Goal: Task Accomplishment & Management: Use online tool/utility

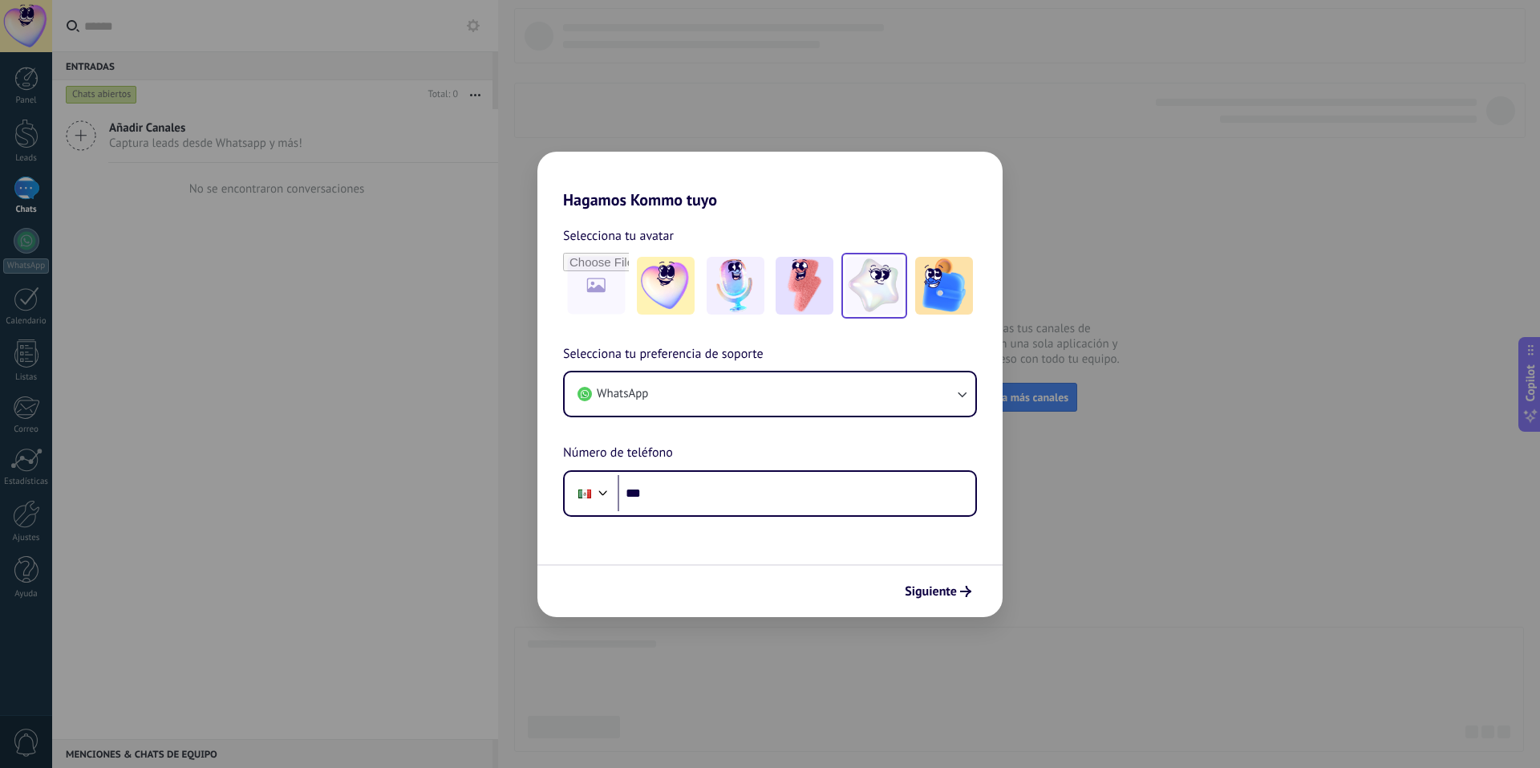
click at [895, 291] on img at bounding box center [875, 286] width 58 height 58
click at [586, 287] on input "file" at bounding box center [596, 285] width 63 height 63
click at [723, 238] on link "Restablecer" at bounding box center [711, 236] width 63 height 16
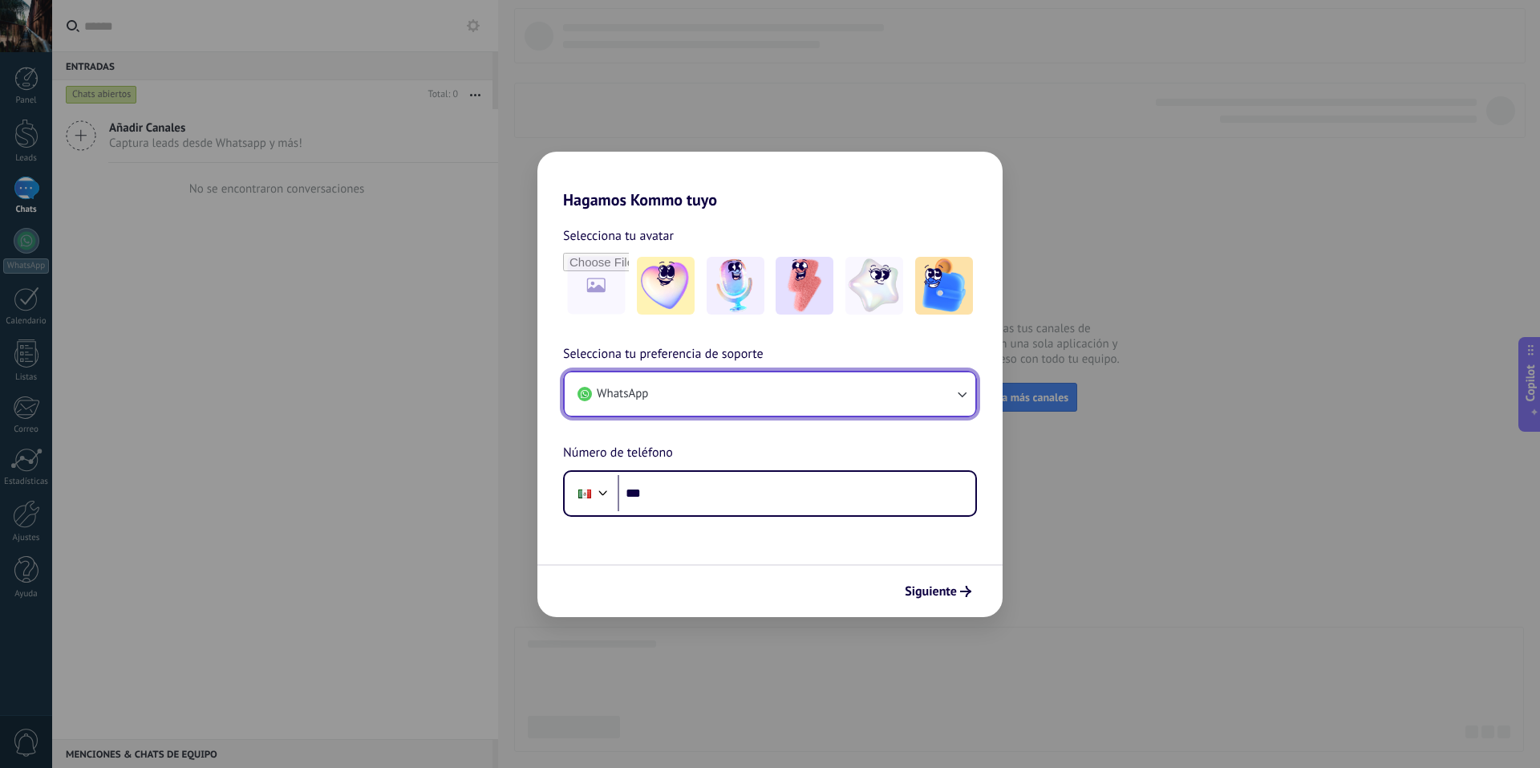
click at [722, 396] on button "WhatsApp" at bounding box center [770, 393] width 411 height 43
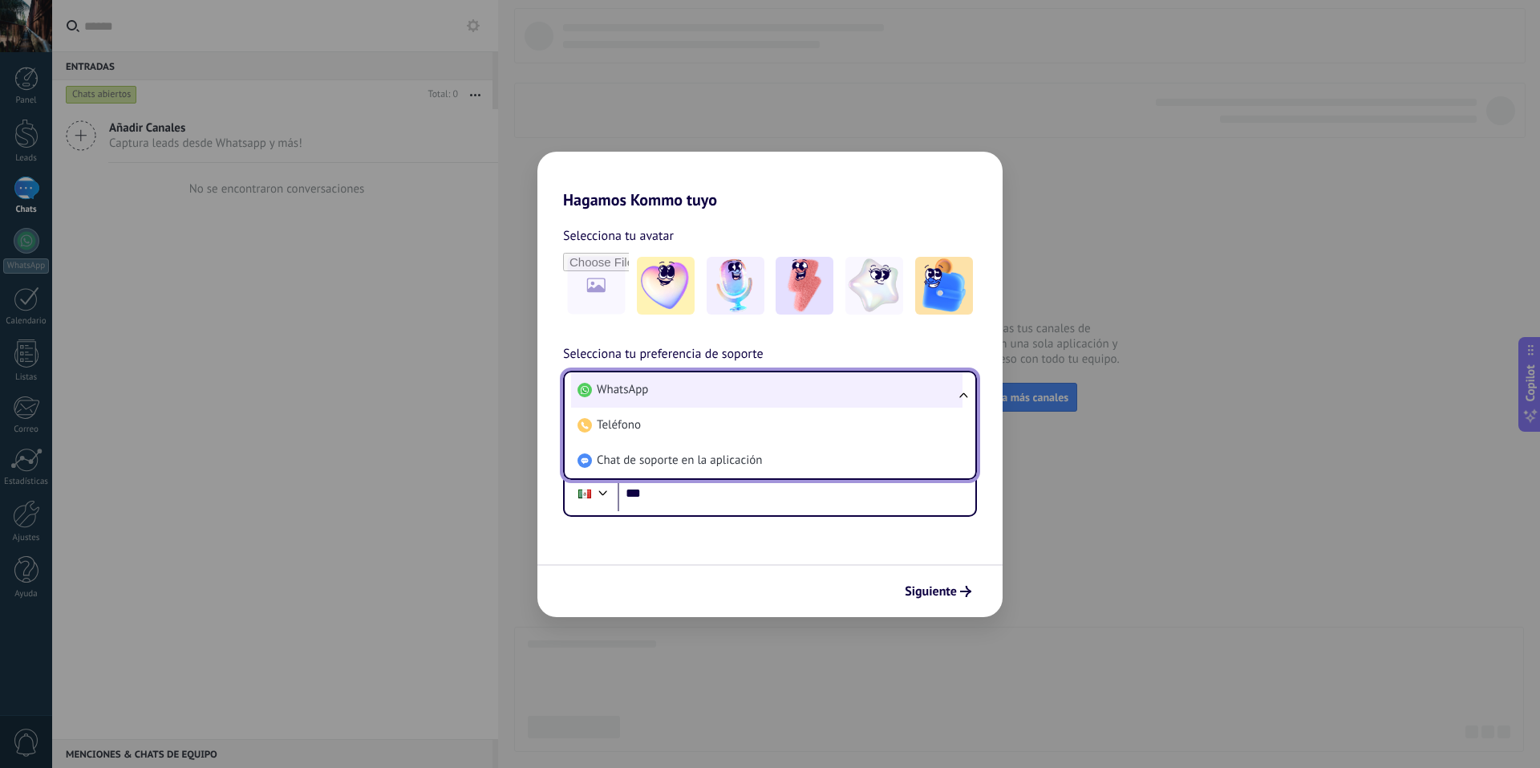
click at [666, 385] on li "WhatsApp" at bounding box center [767, 389] width 392 height 35
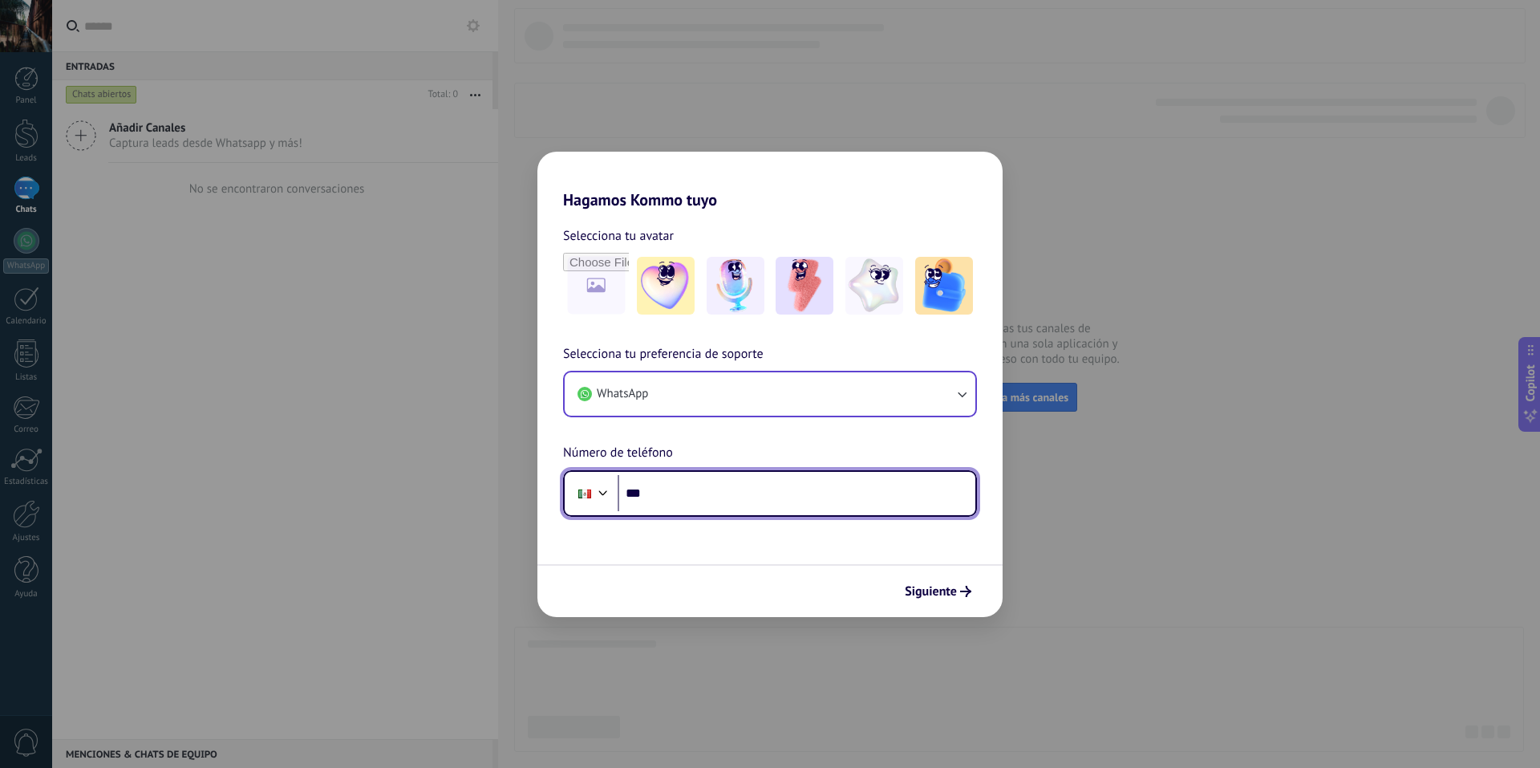
click at [672, 488] on input "***" at bounding box center [797, 493] width 358 height 37
type input "**********"
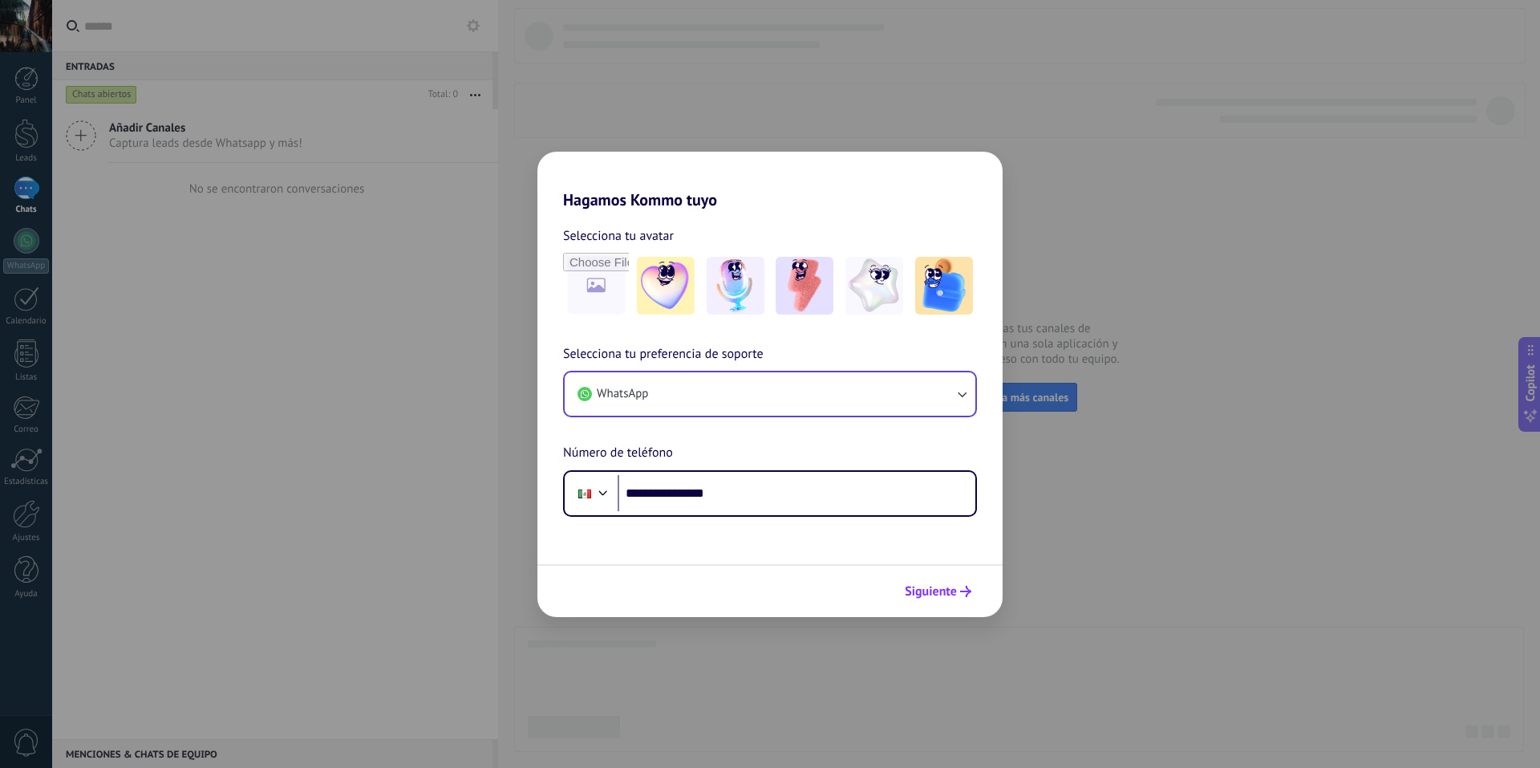
click at [940, 597] on span "Siguiente" at bounding box center [931, 591] width 52 height 11
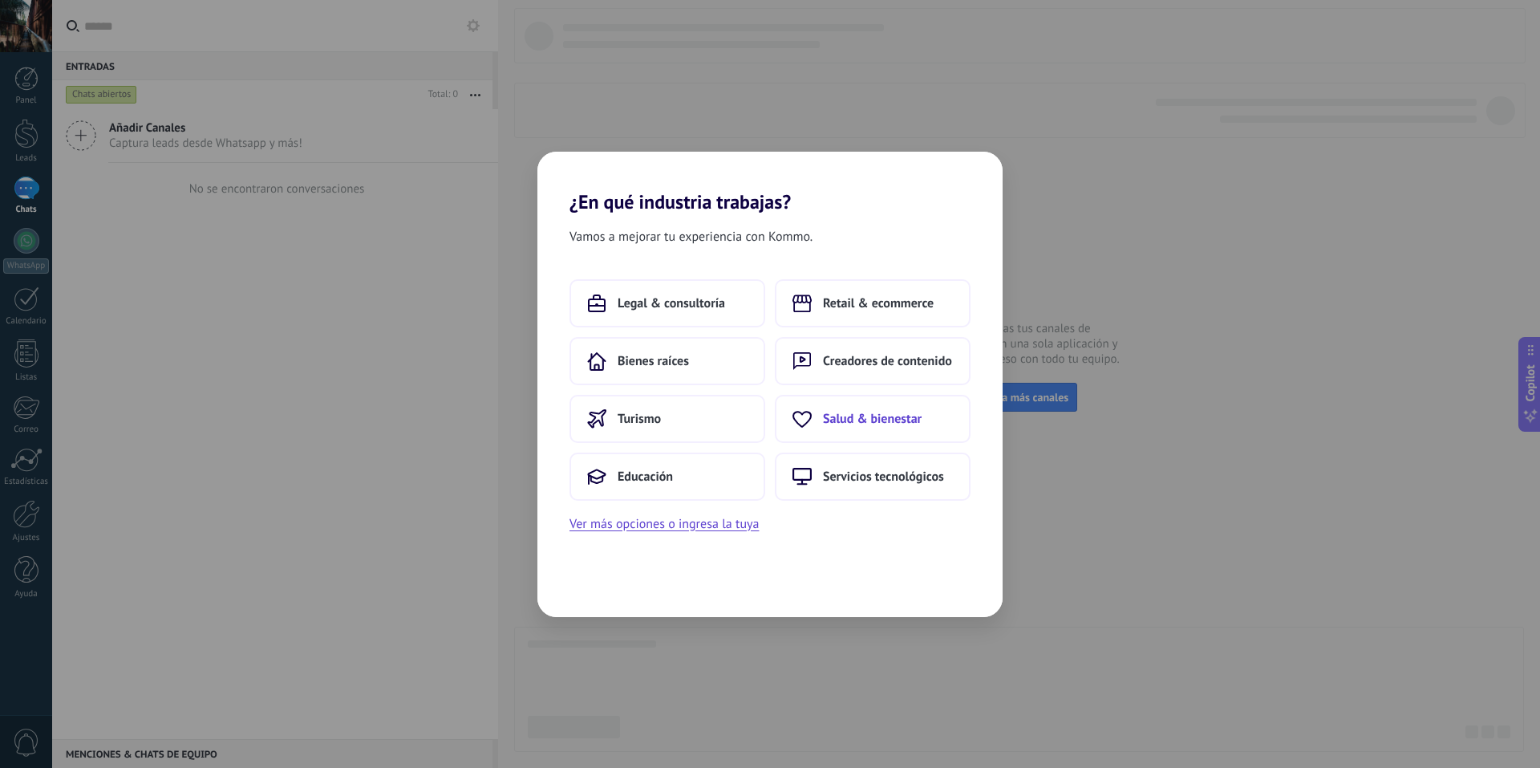
click at [887, 417] on span "Salud & bienestar" at bounding box center [872, 419] width 99 height 16
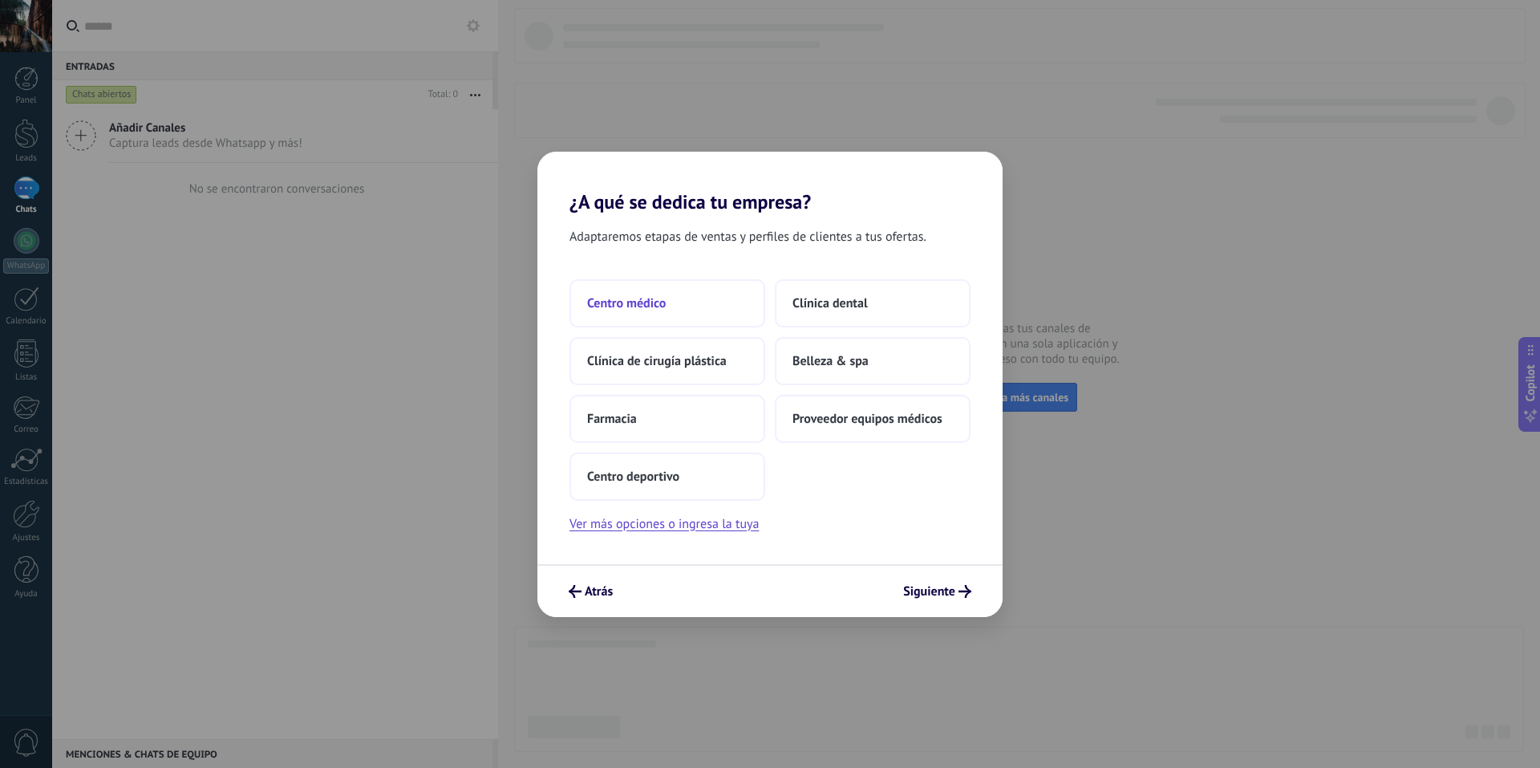
click at [615, 308] on span "Centro médico" at bounding box center [626, 303] width 79 height 16
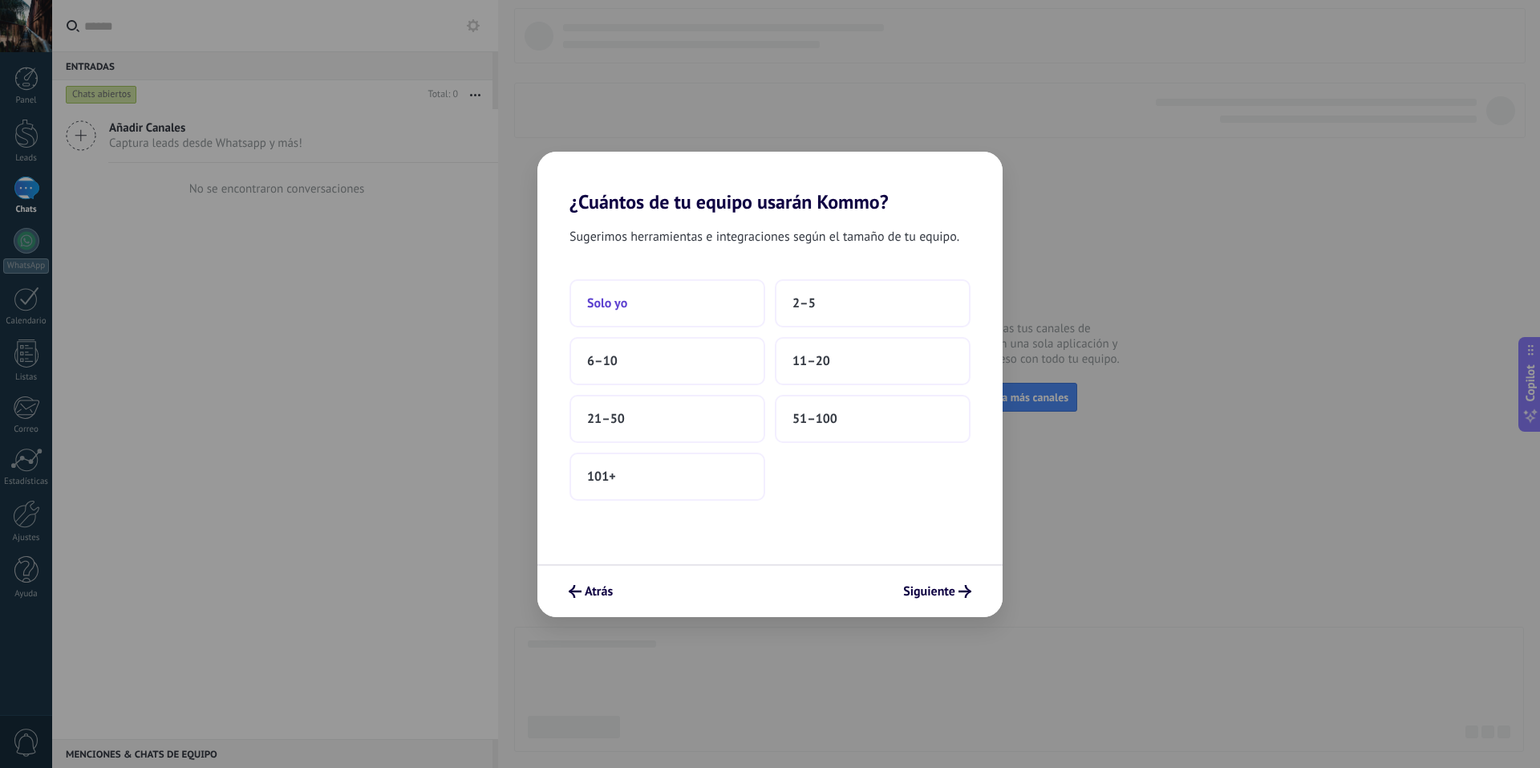
click at [675, 311] on button "Solo yo" at bounding box center [668, 303] width 196 height 48
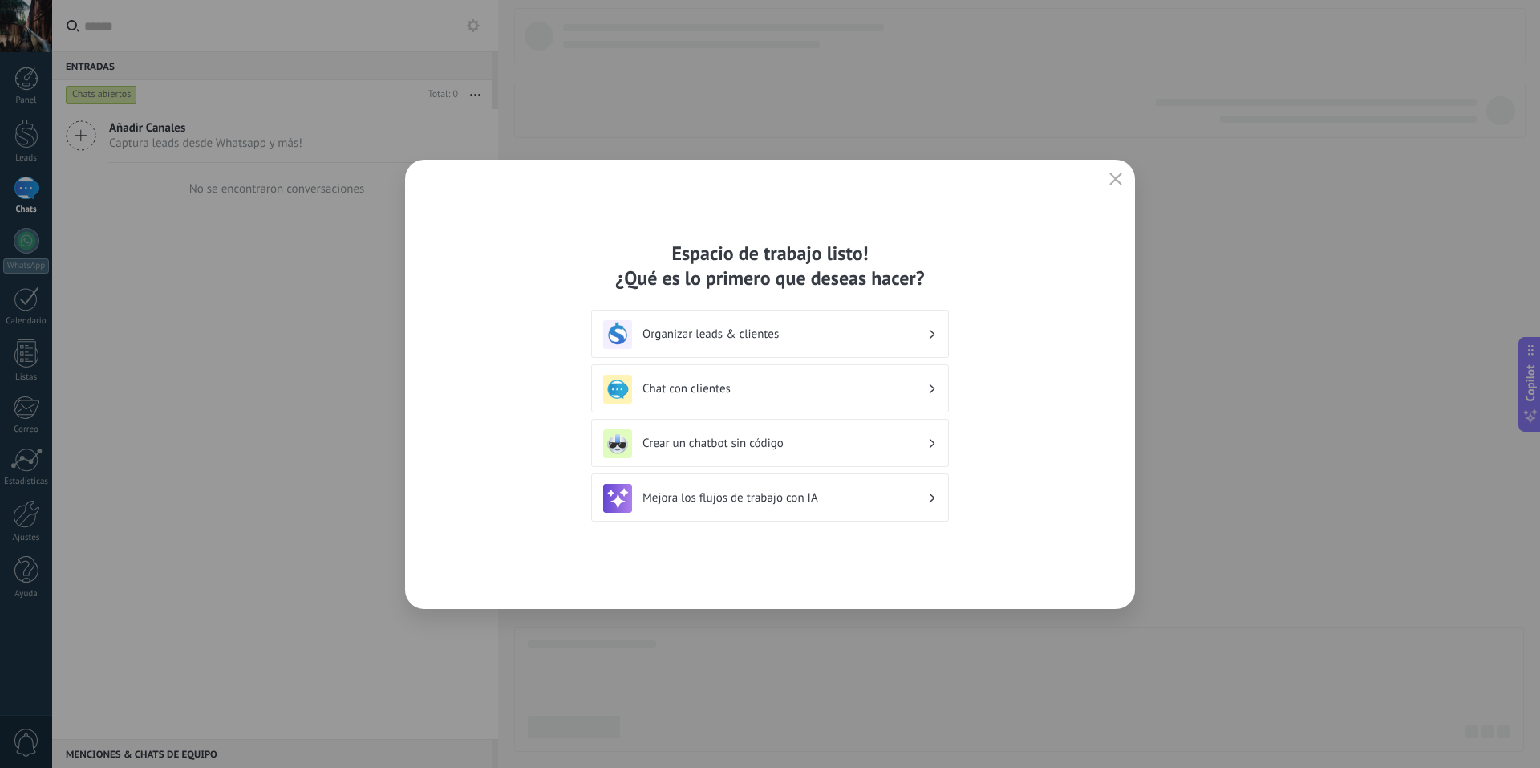
click at [931, 335] on icon at bounding box center [933, 335] width 6 height 10
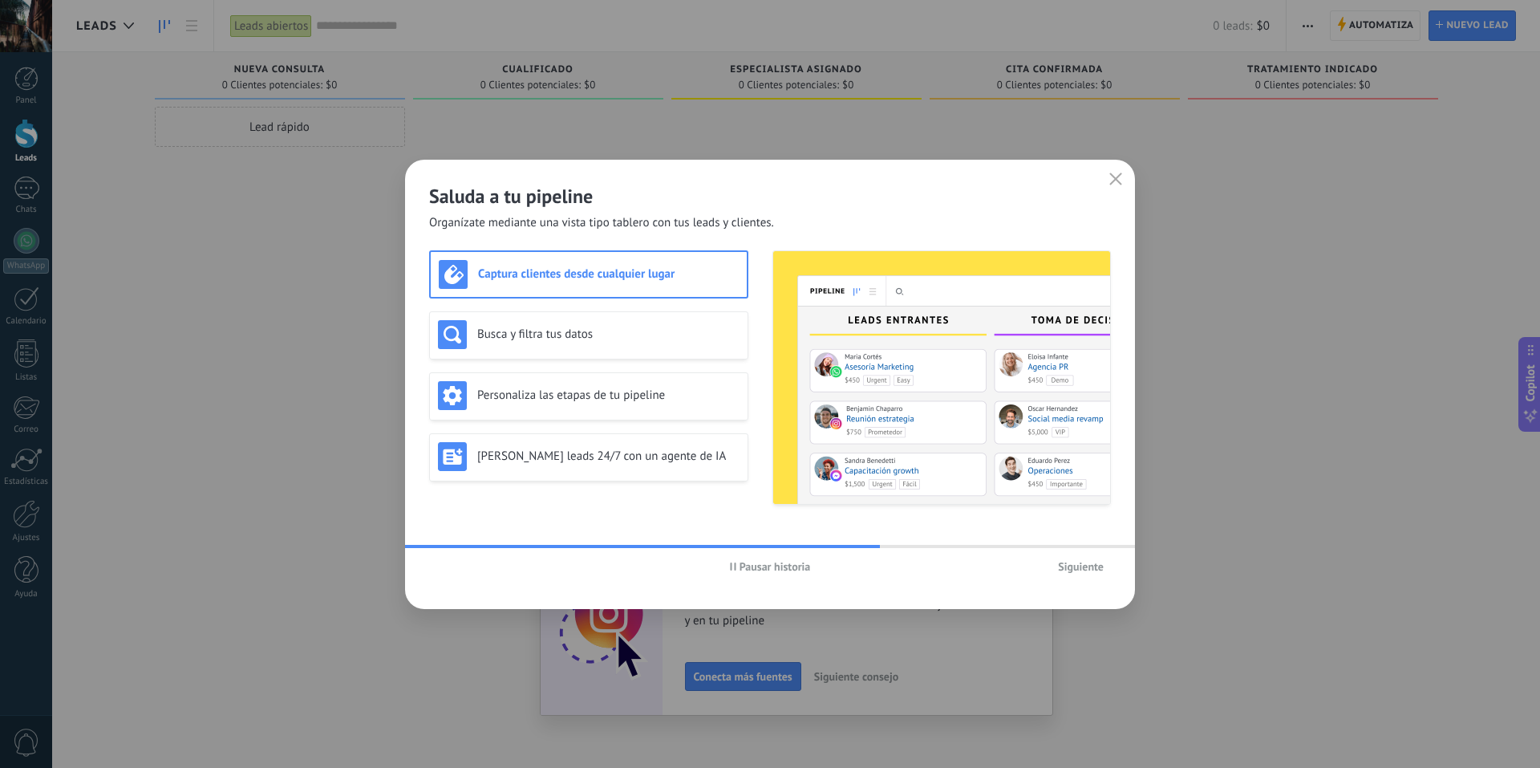
click at [735, 562] on icon "button" at bounding box center [733, 566] width 6 height 8
click at [634, 349] on div "Busca y filtra tus datos" at bounding box center [588, 335] width 319 height 48
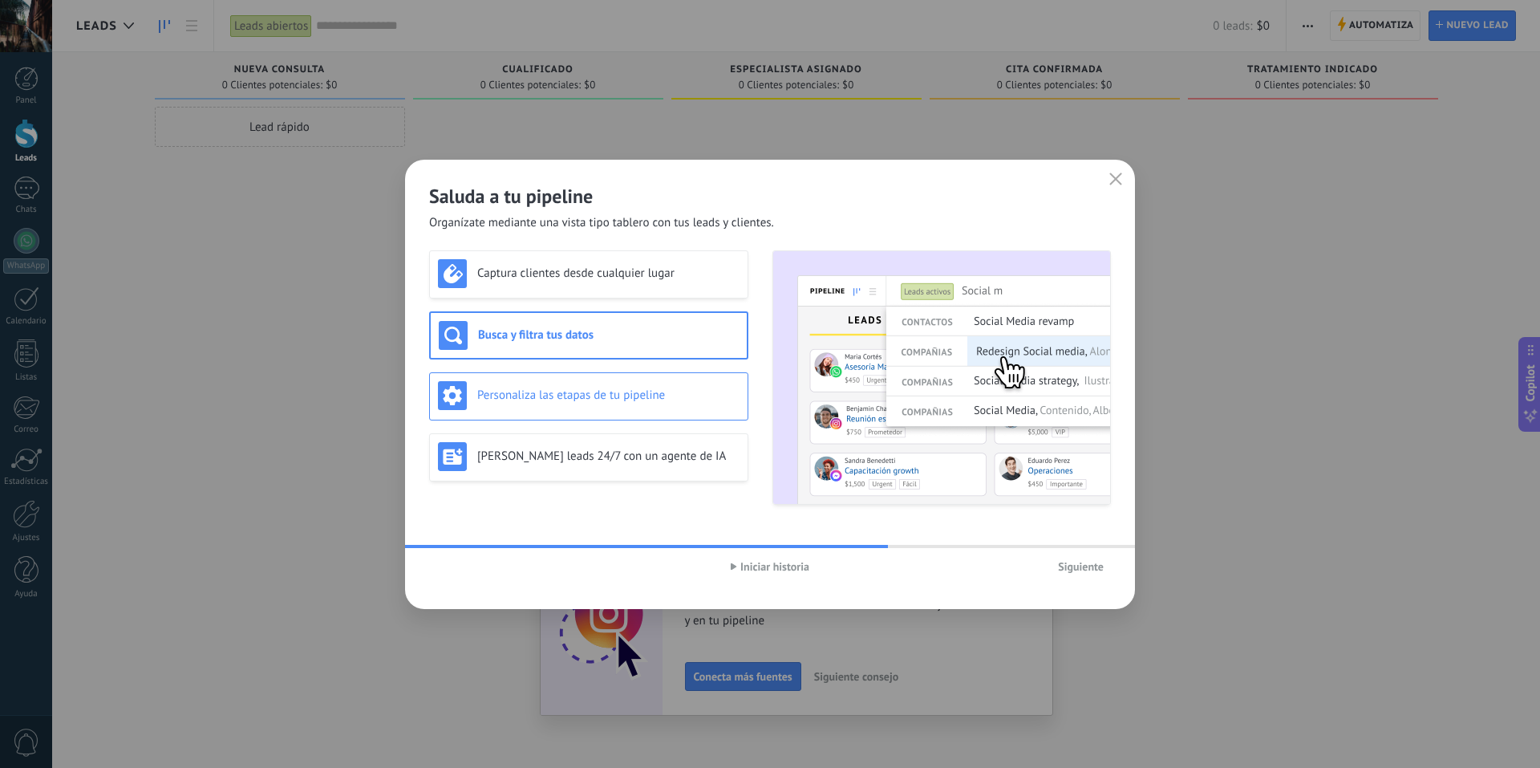
click at [629, 390] on h3 "Personaliza las etapas de tu pipeline" at bounding box center [608, 395] width 262 height 15
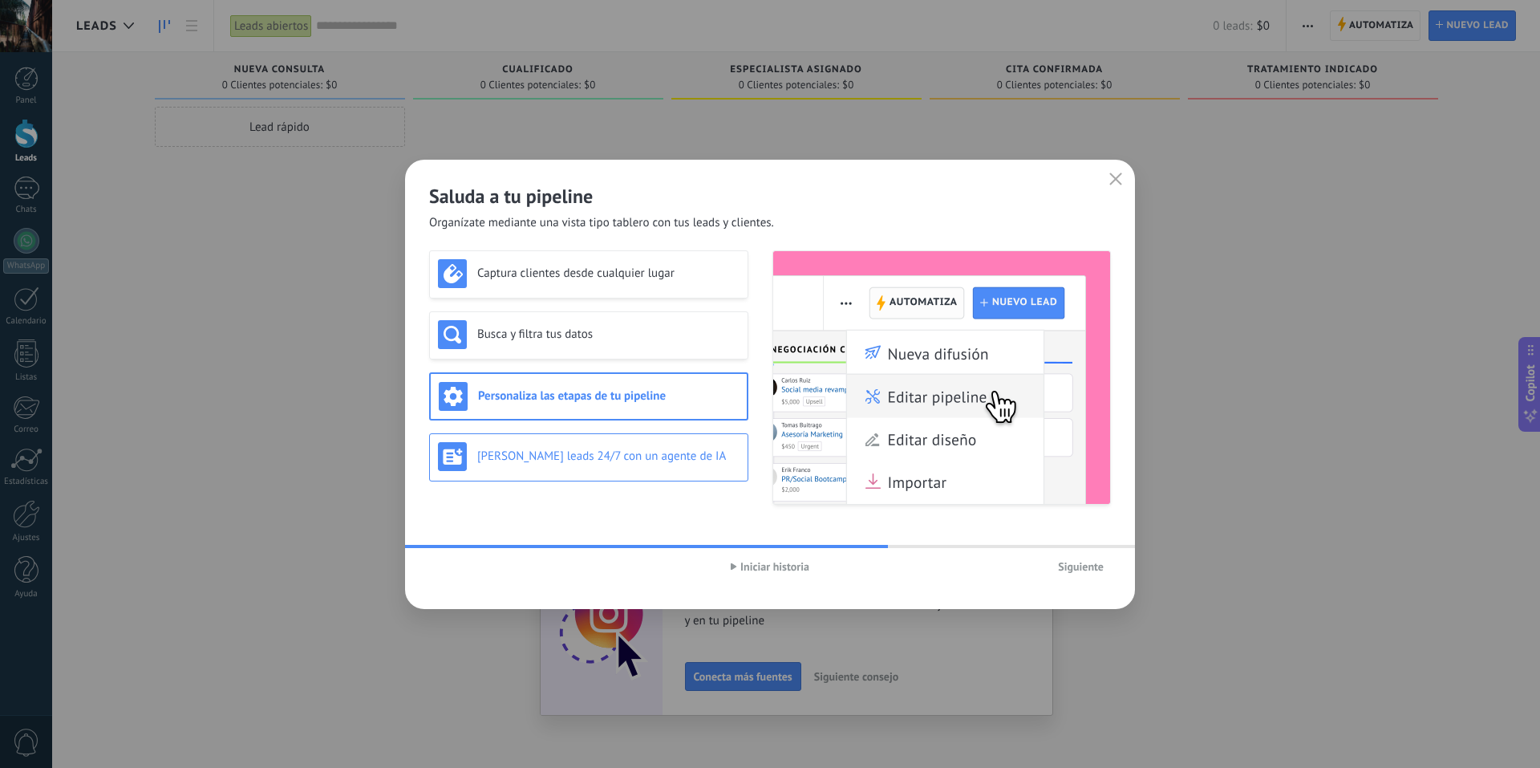
click at [620, 461] on h3 "[PERSON_NAME] leads 24/7 con un agente de IA" at bounding box center [608, 455] width 262 height 15
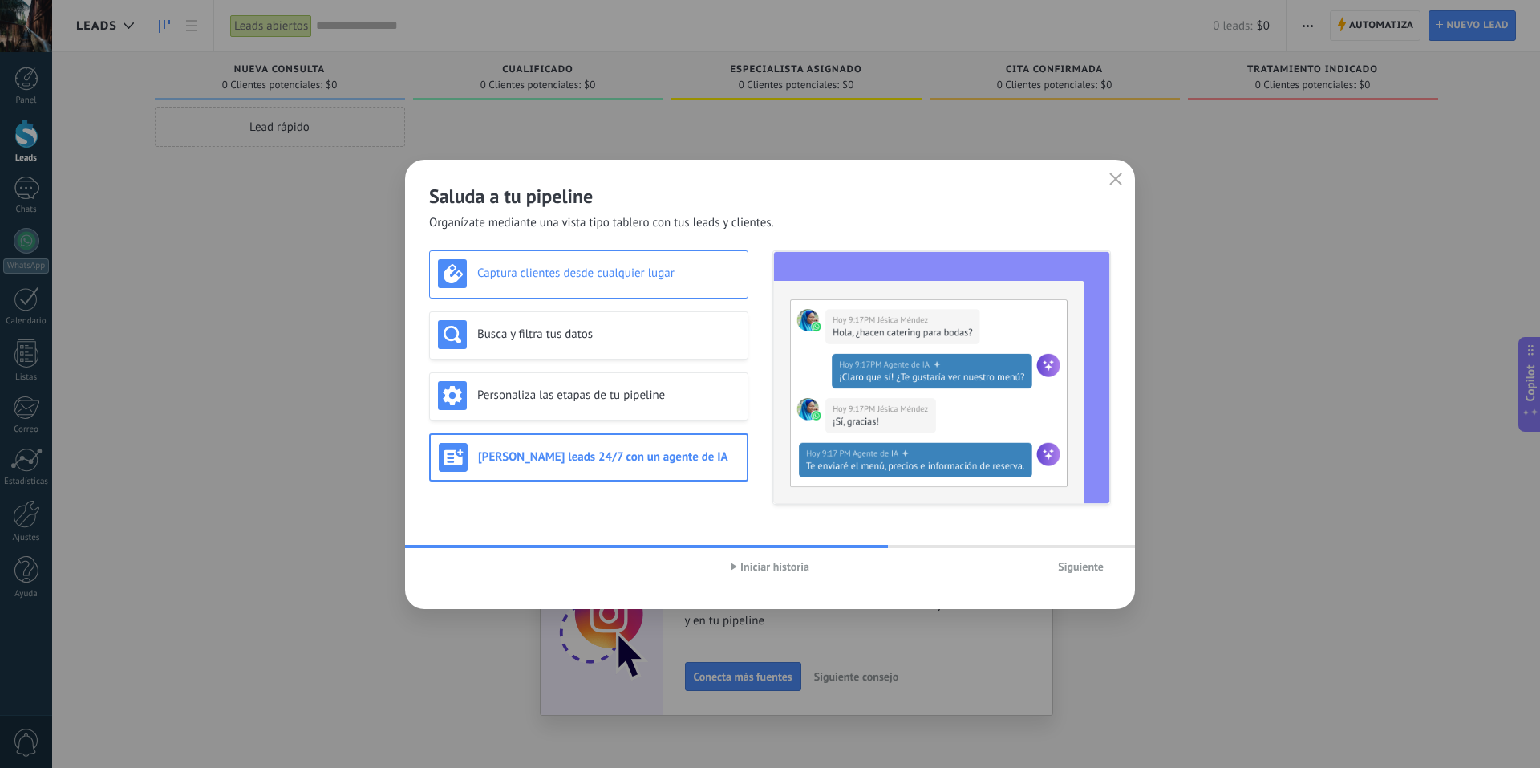
click at [586, 278] on h3 "Captura clientes desde cualquier lugar" at bounding box center [608, 273] width 262 height 15
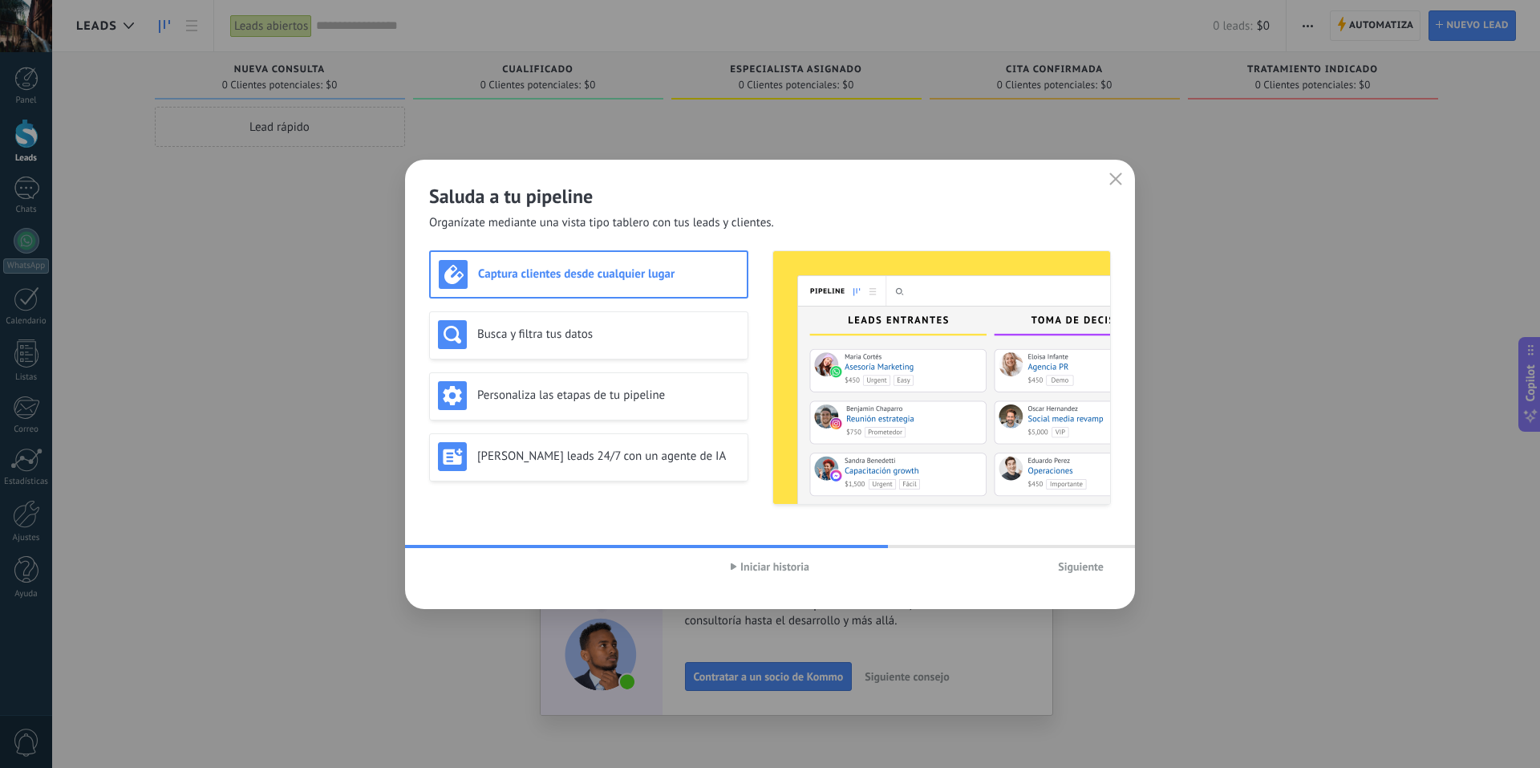
click at [1073, 568] on span "Siguiente" at bounding box center [1081, 566] width 46 height 11
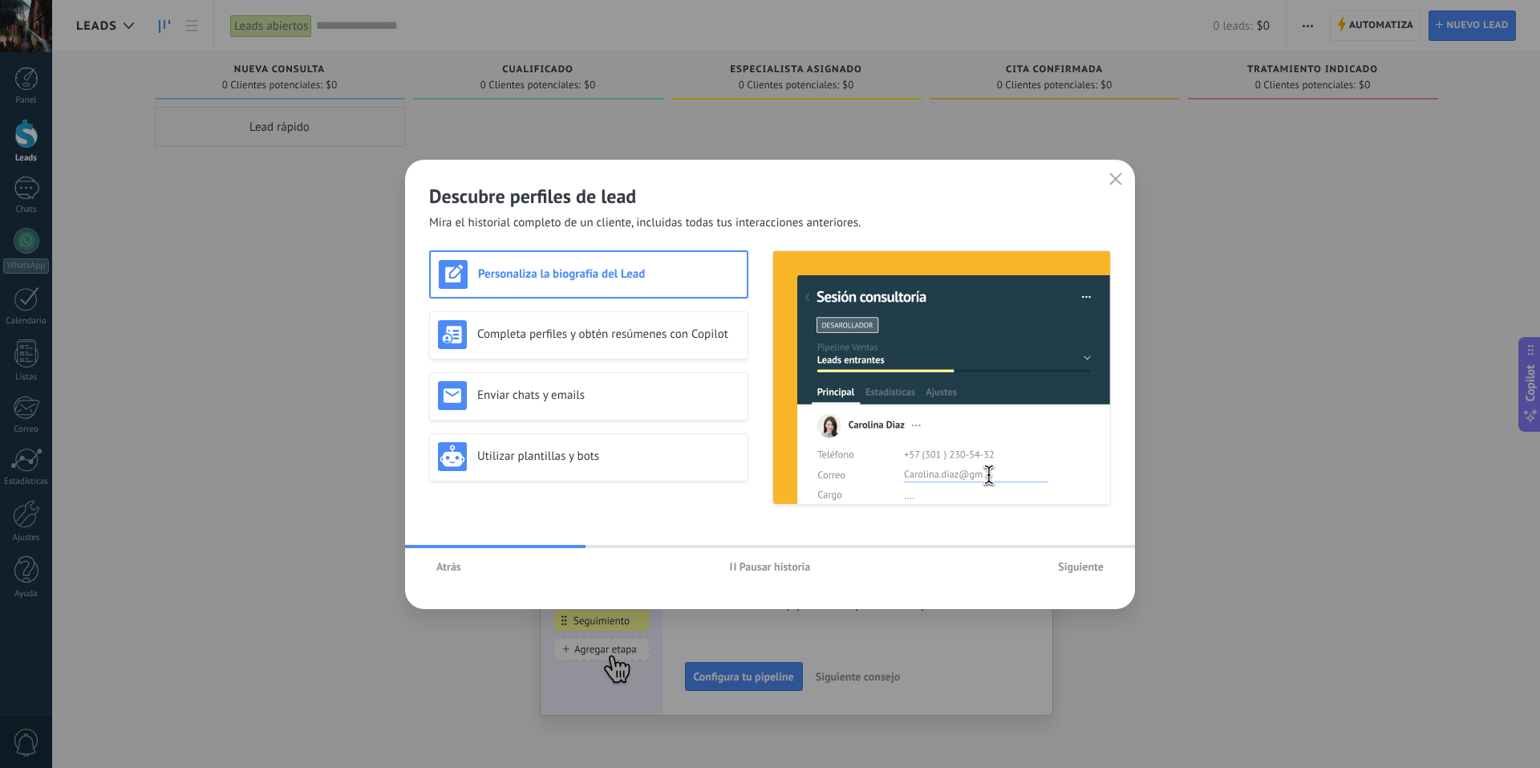
click at [1073, 568] on span "Siguiente" at bounding box center [1081, 566] width 46 height 11
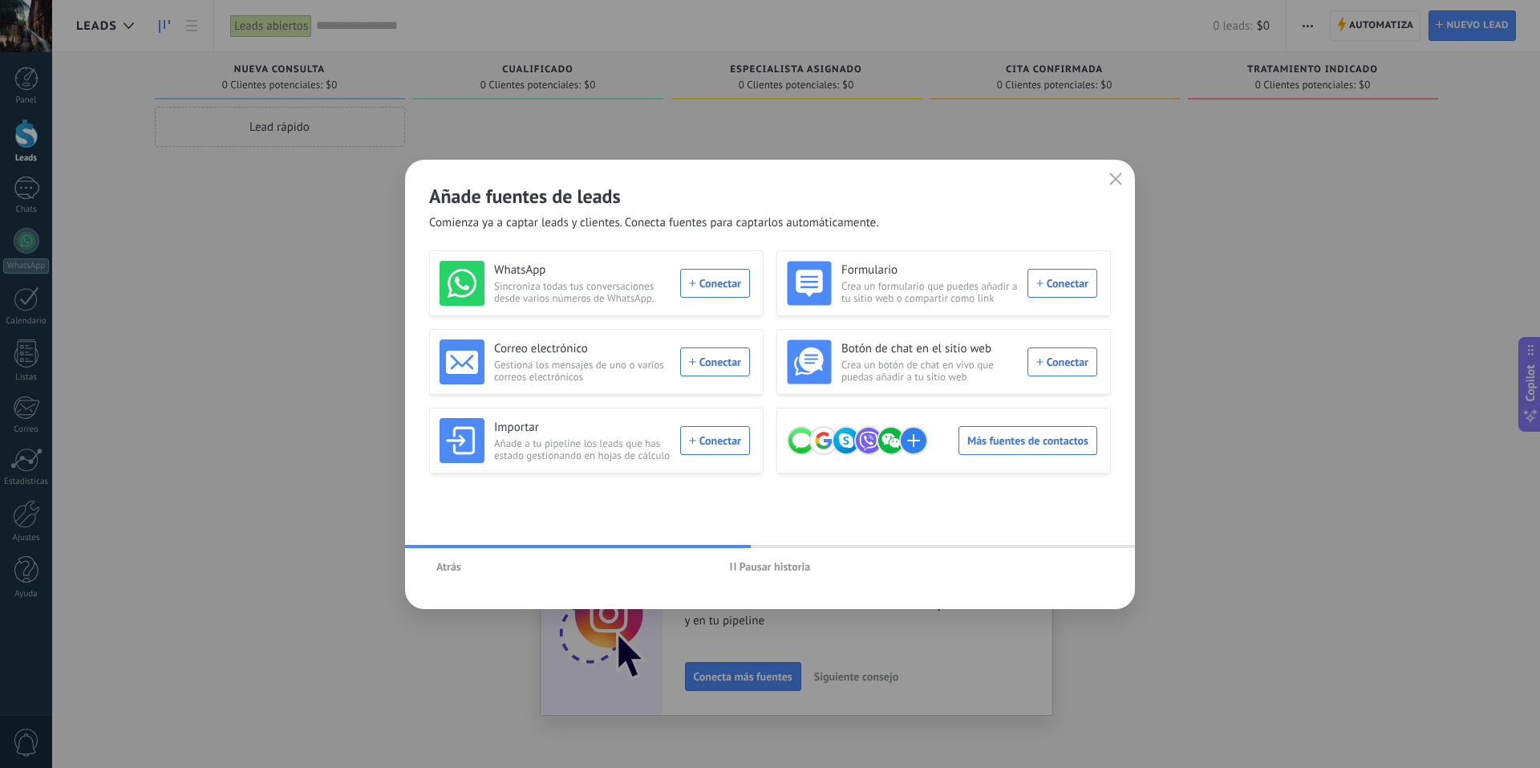
click at [787, 567] on span "Pausar historia" at bounding box center [775, 566] width 71 height 11
click at [955, 444] on div at bounding box center [873, 440] width 172 height 29
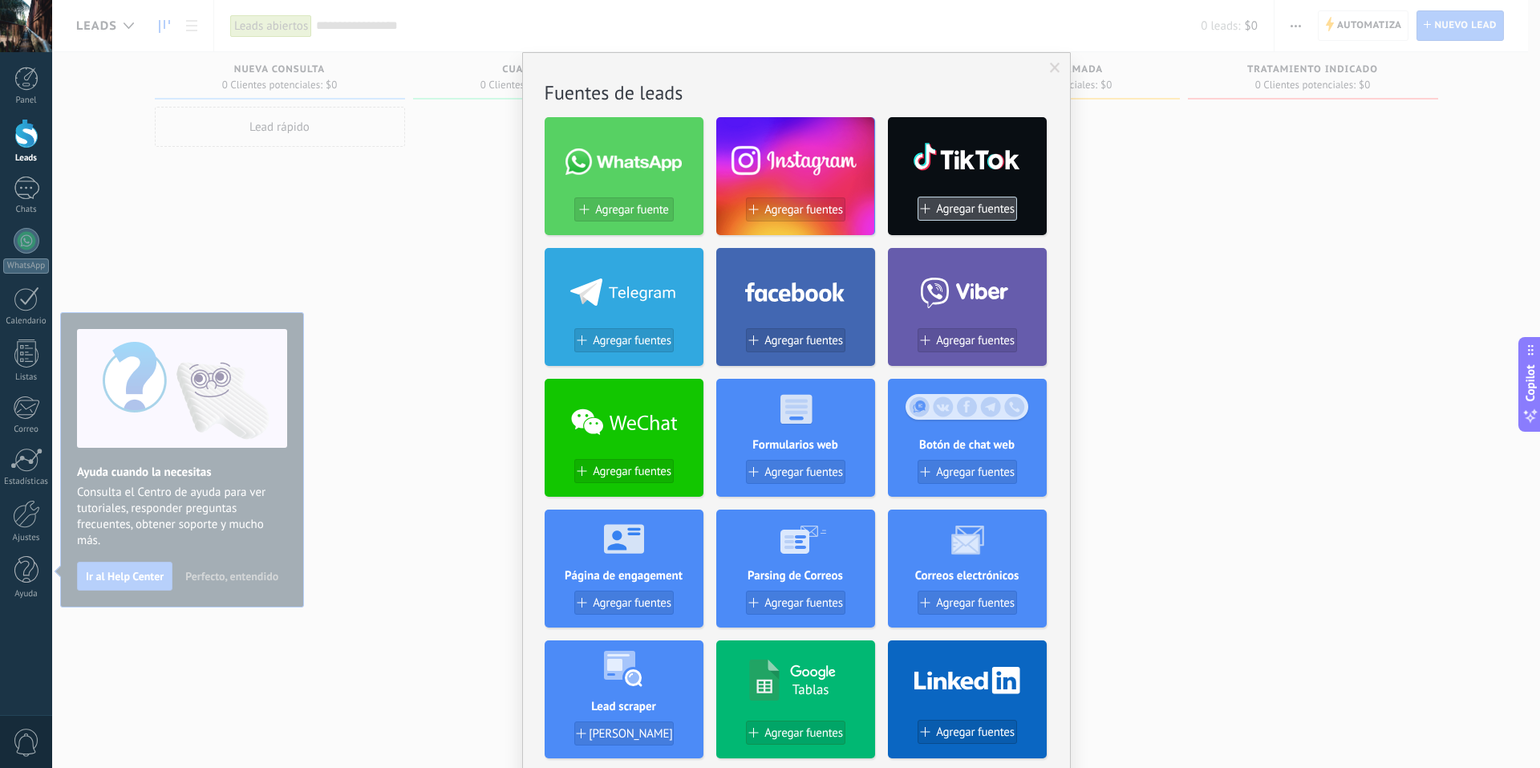
click at [950, 210] on span "Agregar fuentes" at bounding box center [975, 209] width 79 height 14
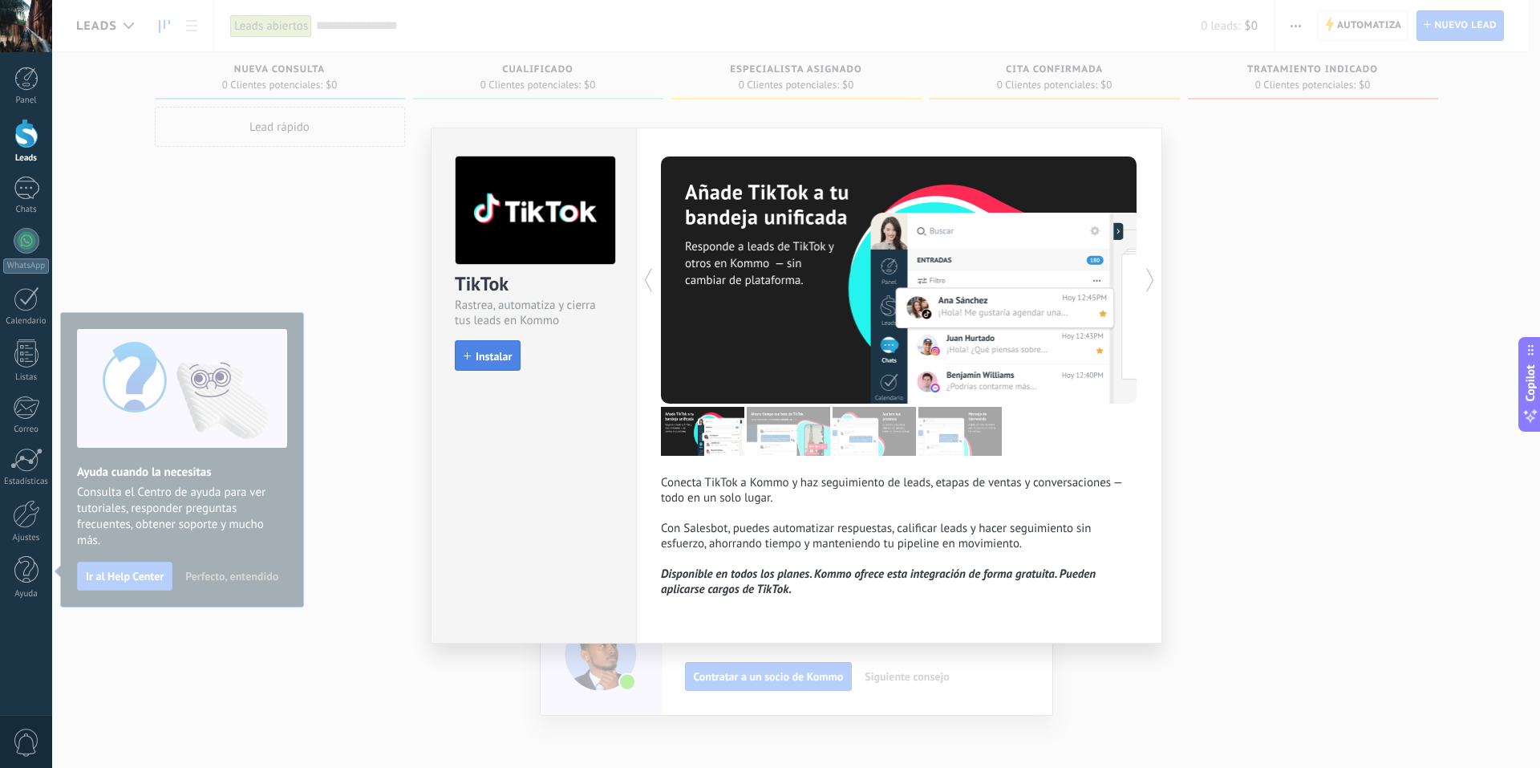
click at [488, 353] on span "Instalar" at bounding box center [494, 356] width 36 height 11
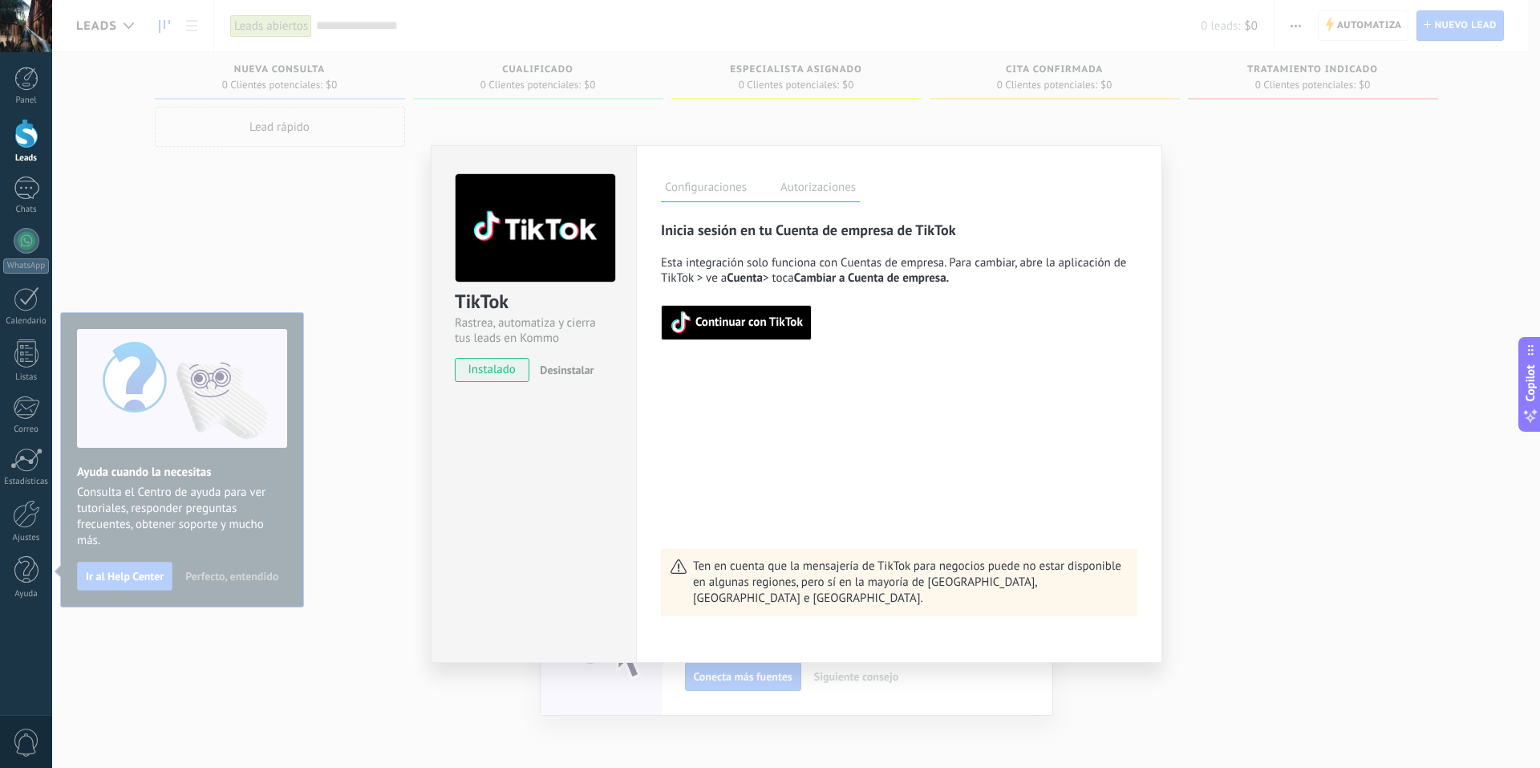
click at [716, 321] on span "Continuar con TikTok" at bounding box center [750, 322] width 108 height 11
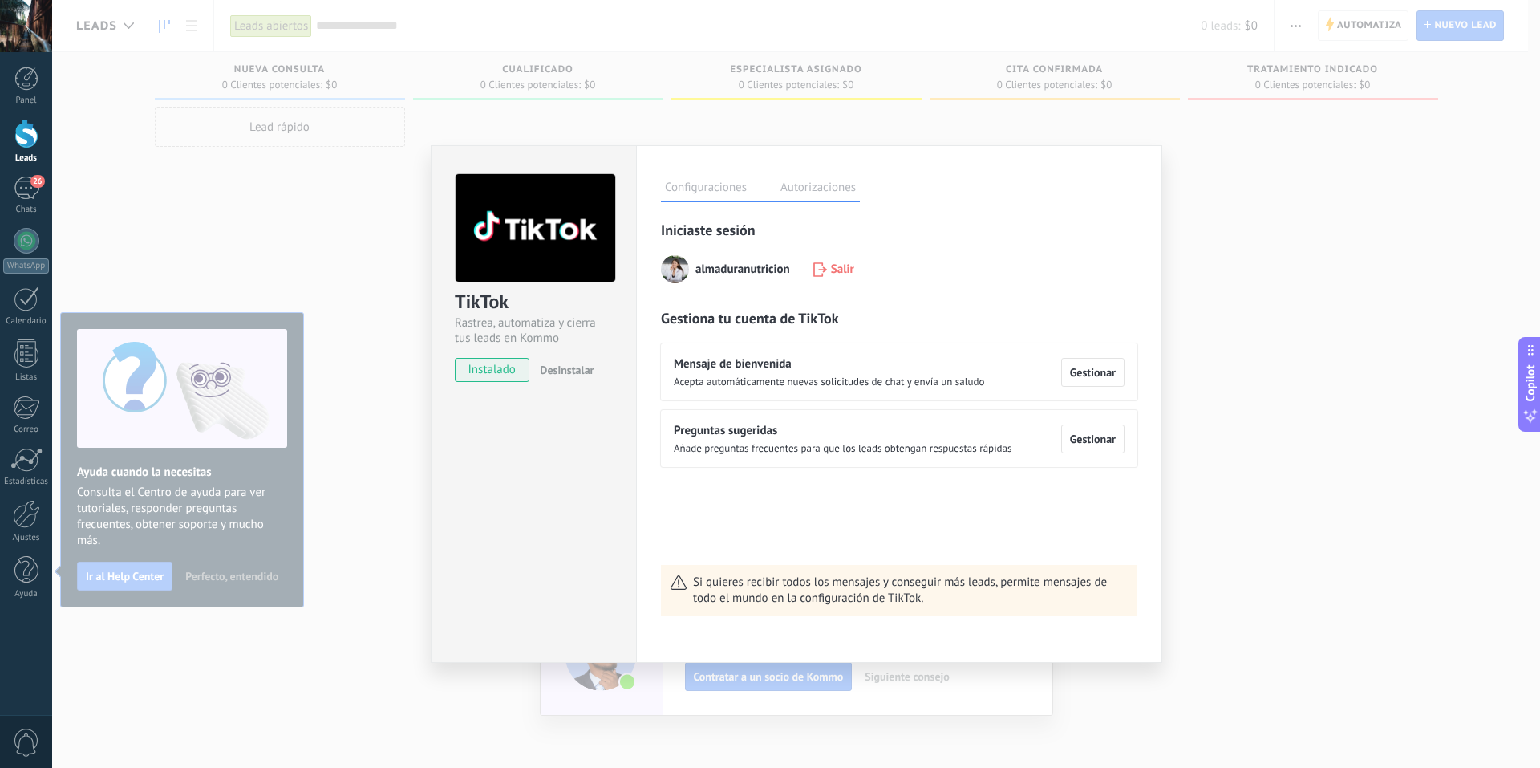
click at [829, 278] on button "Salir" at bounding box center [834, 269] width 41 height 28
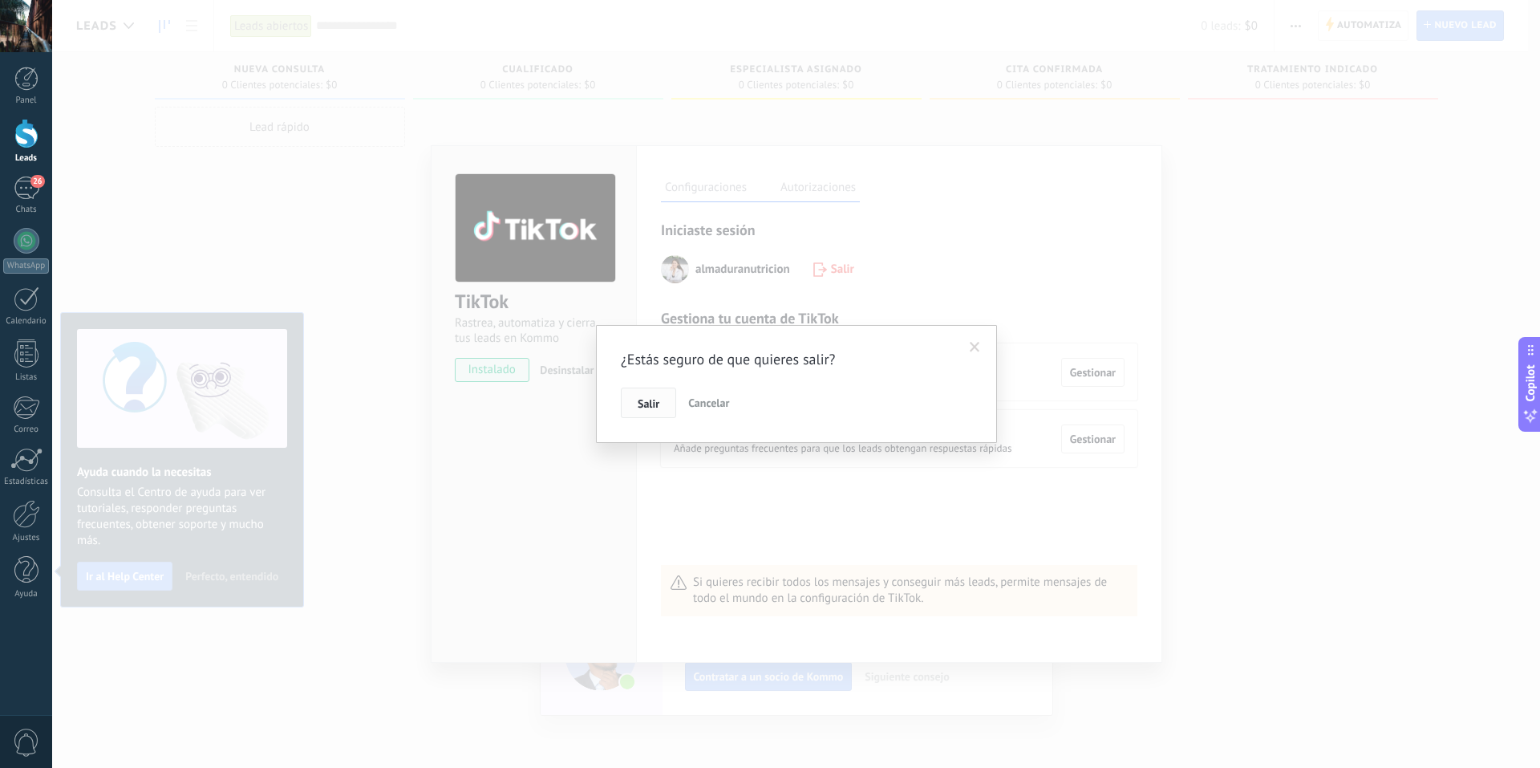
click at [636, 408] on button "Salir" at bounding box center [648, 403] width 55 height 30
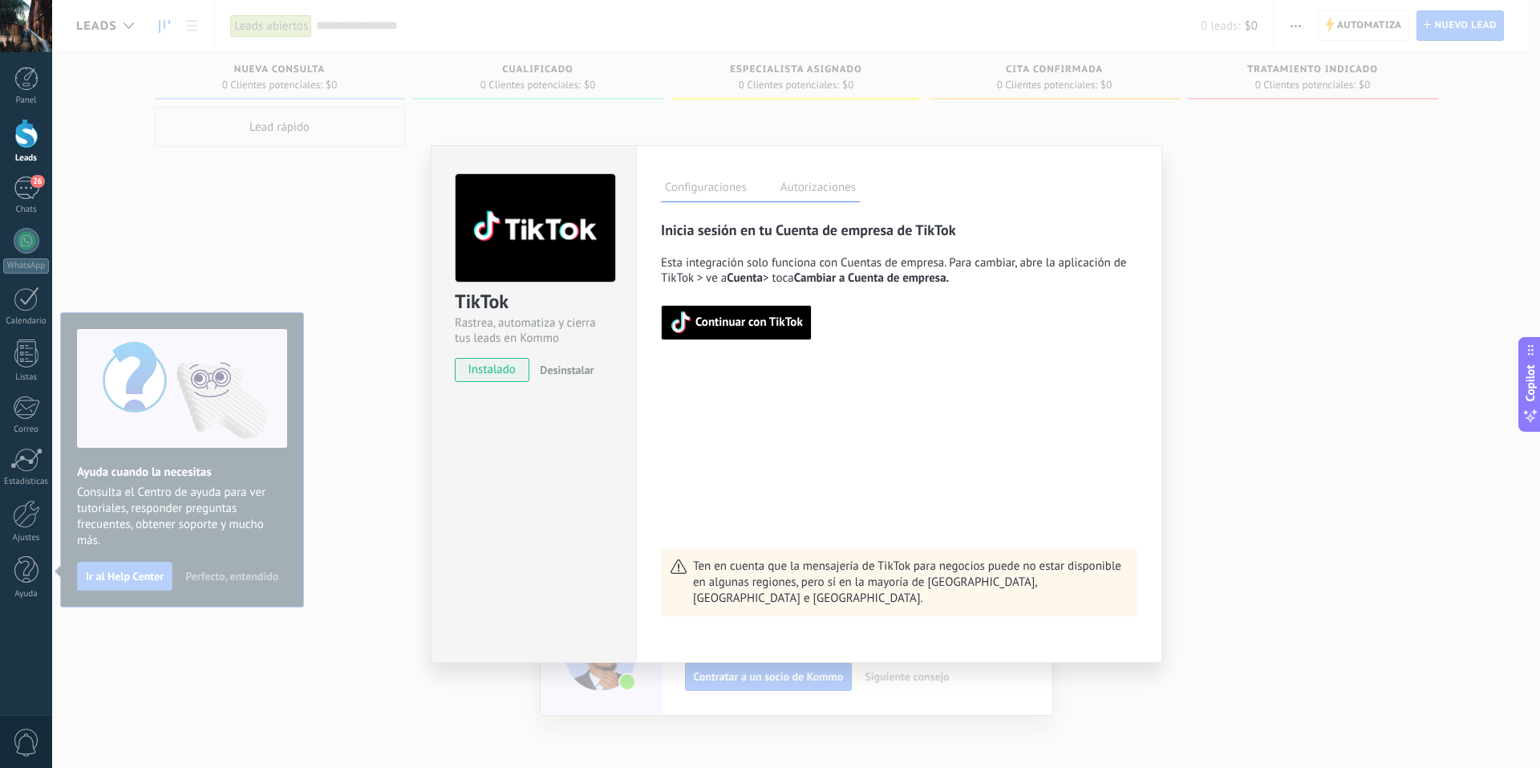
click at [1215, 161] on div "TikTok Rastrea, automatiza y cierra tus leads en Kommo instalado Desinstalar Co…" at bounding box center [796, 384] width 1488 height 768
